Goal: Task Accomplishment & Management: Use online tool/utility

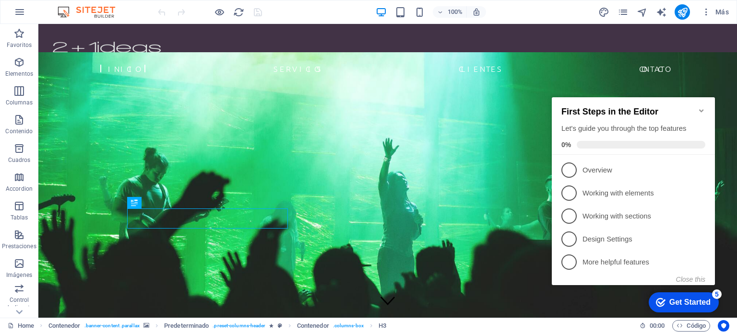
click at [700, 107] on icon "Minimize checklist" at bounding box center [701, 111] width 8 height 8
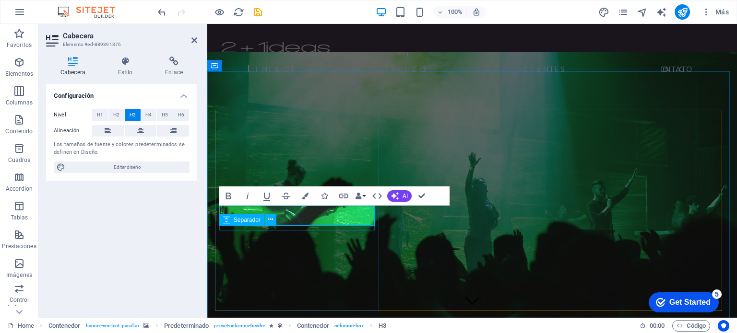
click at [278, 220] on div "Separador" at bounding box center [250, 220] width 63 height 12
click at [278, 217] on div "Separador" at bounding box center [250, 220] width 63 height 12
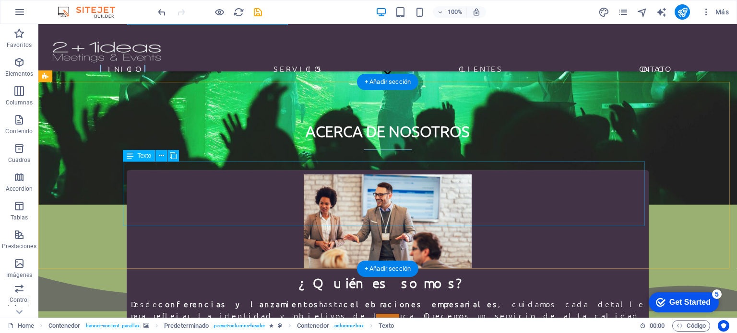
scroll to position [230, 0]
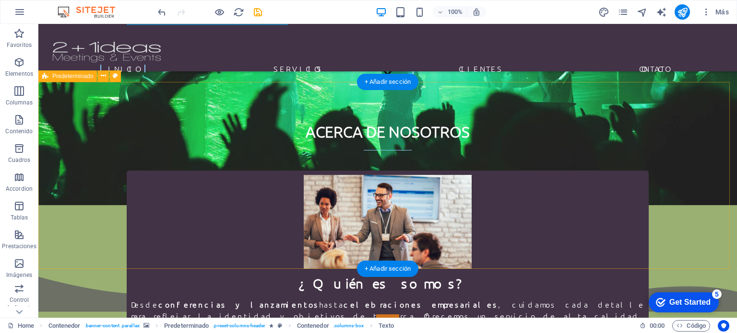
click at [524, 231] on div "ACERCA DE NOSOTROS En Ideas 2+1 , somos más que una agencia de organización de …" at bounding box center [387, 175] width 698 height 187
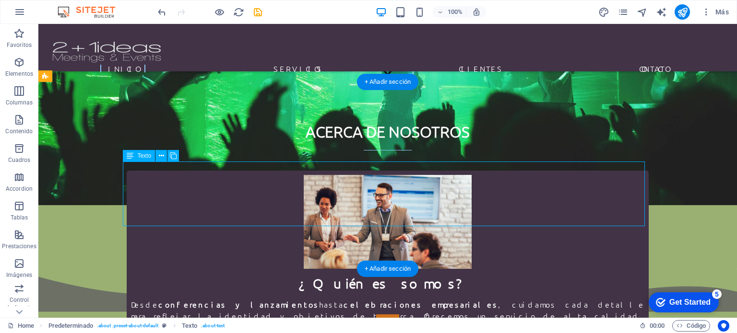
drag, startPoint x: 561, startPoint y: 219, endPoint x: 206, endPoint y: 203, distance: 355.3
click at [206, 203] on div "En Ideas 2+1 , somos más que una agencia de organización de eventos: somos crea…" at bounding box center [388, 216] width 522 height 117
click at [377, 193] on div "En Ideas 2+1 , somos más que una agencia de organización de eventos: somos crea…" at bounding box center [388, 216] width 522 height 117
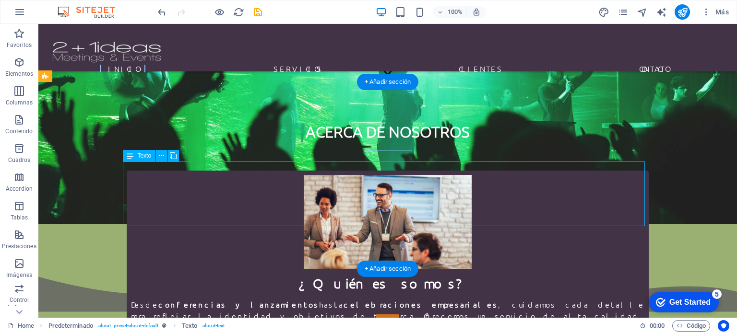
click at [209, 193] on span "En Ideas 2+1 , somos más que una agencia de organización de eventos: somos crea…" at bounding box center [388, 197] width 522 height 76
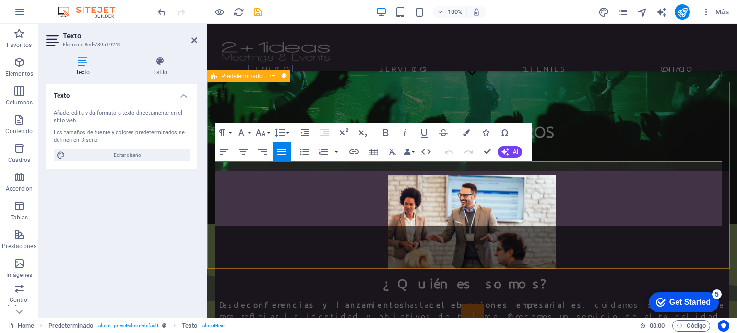
click at [382, 99] on div "ACERCA DE NOSOTROS En Ideas 2+1 , somos más que una agencia de organización de …" at bounding box center [472, 175] width 530 height 187
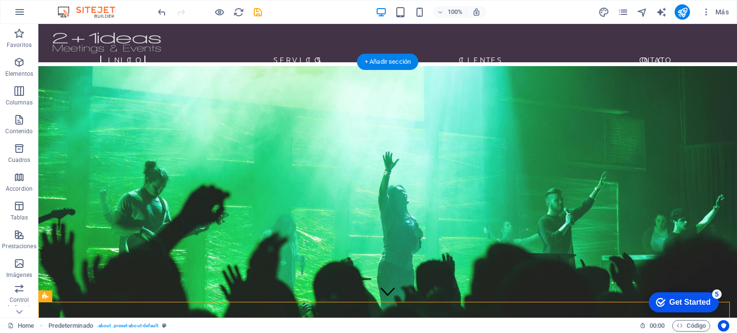
scroll to position [9, 0]
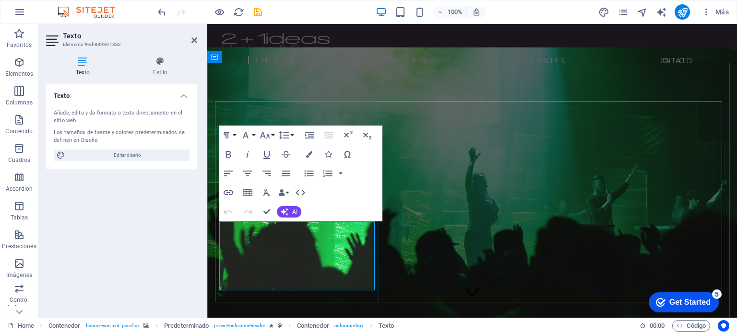
drag, startPoint x: 257, startPoint y: 237, endPoint x: 219, endPoint y: 228, distance: 38.5
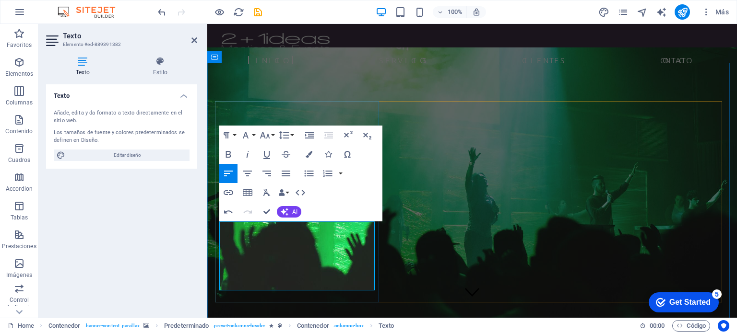
click at [228, 152] on icon "button" at bounding box center [227, 154] width 5 height 7
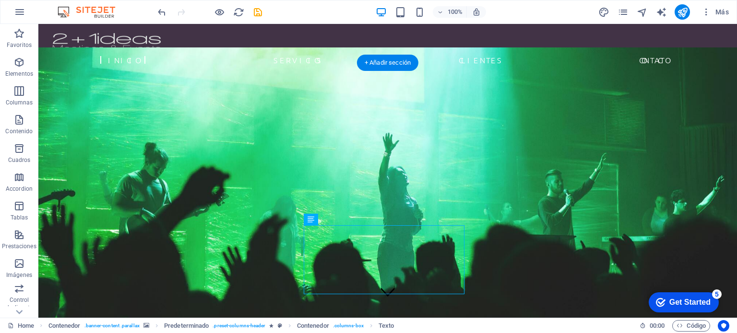
click at [703, 205] on figure at bounding box center [387, 192] width 698 height 291
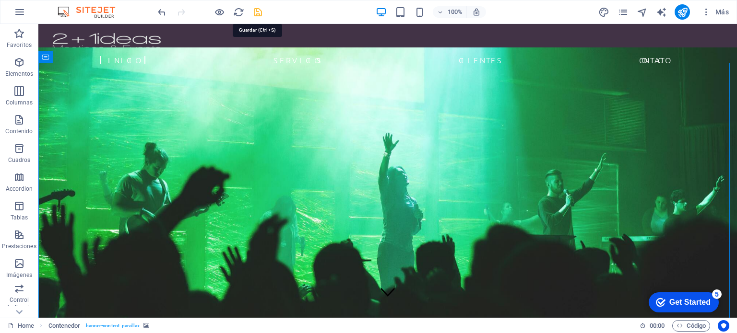
click at [254, 12] on icon "save" at bounding box center [257, 12] width 11 height 11
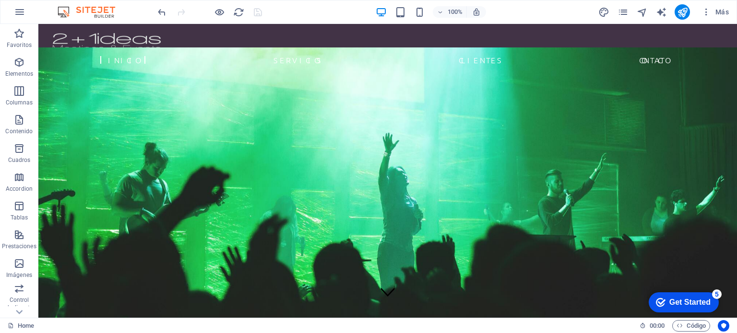
click at [692, 10] on div "Más" at bounding box center [665, 11] width 135 height 15
click at [680, 13] on icon "publish" at bounding box center [682, 12] width 11 height 11
